Goal: Go to known website: Go to known website

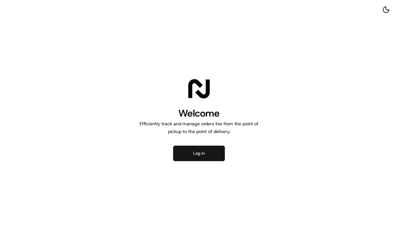
click at [201, 152] on button "Log in" at bounding box center [199, 154] width 52 height 16
